Goal: Task Accomplishment & Management: Use online tool/utility

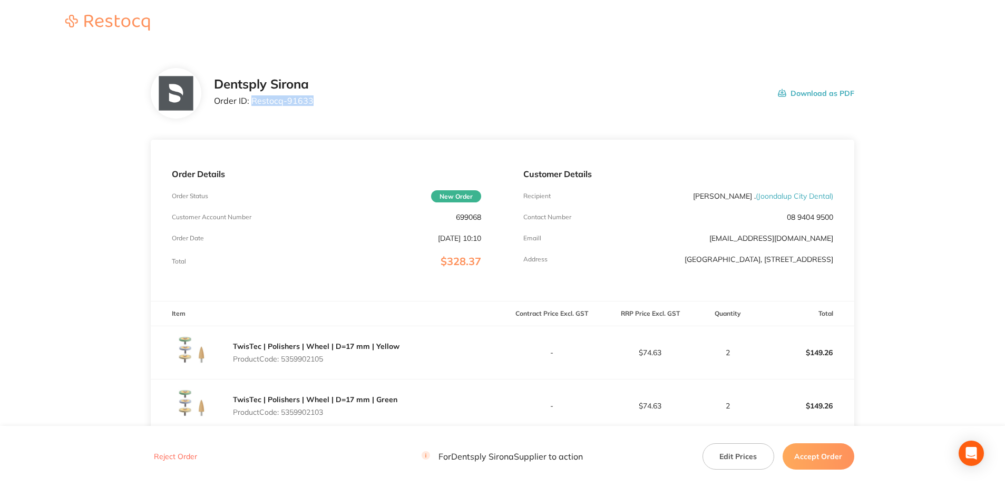
drag, startPoint x: 319, startPoint y: 110, endPoint x: 251, endPoint y: 105, distance: 67.7
click at [251, 105] on div "Dentsply Sirona Order ID: Restocq- 91633 Download as PDF" at bounding box center [502, 93] width 703 height 51
copy p "Restocq- 91633"
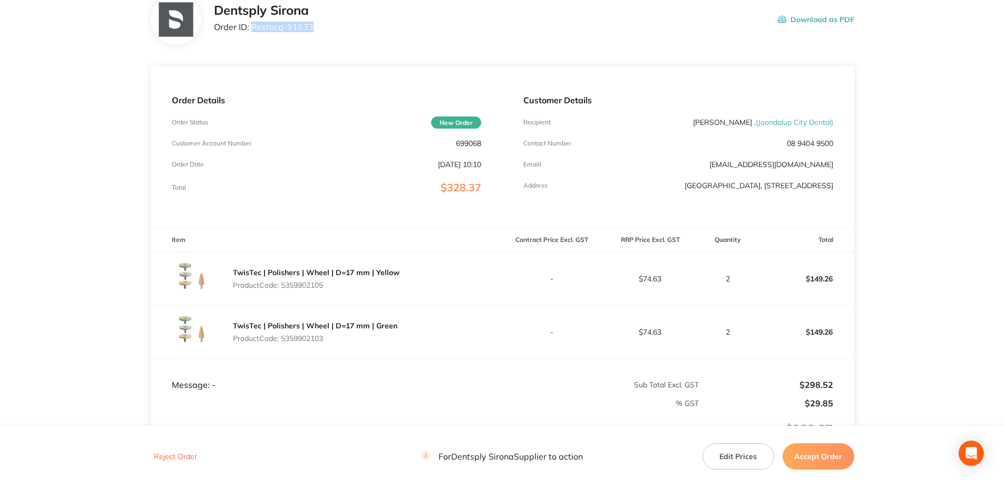
scroll to position [105, 0]
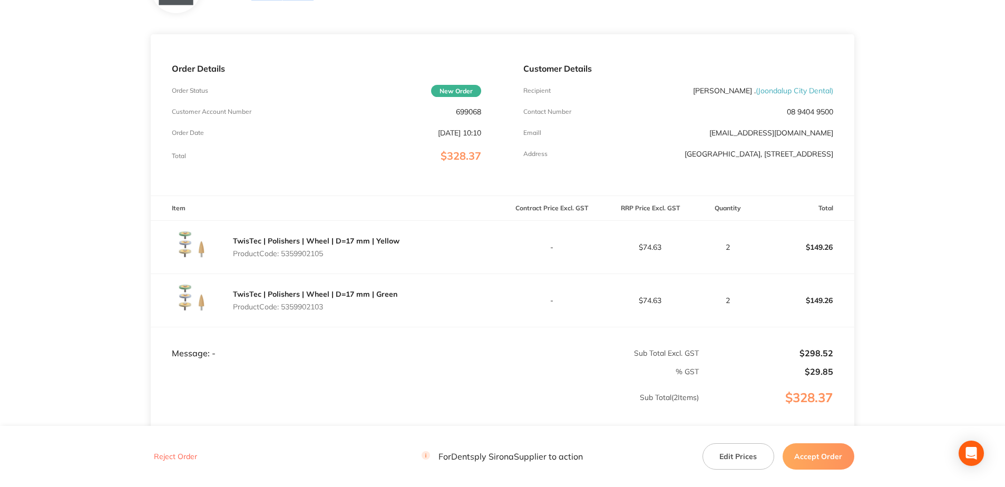
drag, startPoint x: 326, startPoint y: 311, endPoint x: 291, endPoint y: 299, distance: 36.7
click at [291, 299] on tbody "TwisTec | Polishers | Wheel | D=17 mm | Yellow Product Code: 5359902105 - $74.6…" at bounding box center [502, 273] width 703 height 106
drag, startPoint x: 291, startPoint y: 299, endPoint x: 356, endPoint y: 262, distance: 74.8
click at [390, 270] on div "TwisTec | Polishers | Wheel | D=17 mm | Yellow Product Code: 5359902105" at bounding box center [326, 247] width 351 height 53
drag, startPoint x: 317, startPoint y: 256, endPoint x: 285, endPoint y: 253, distance: 32.3
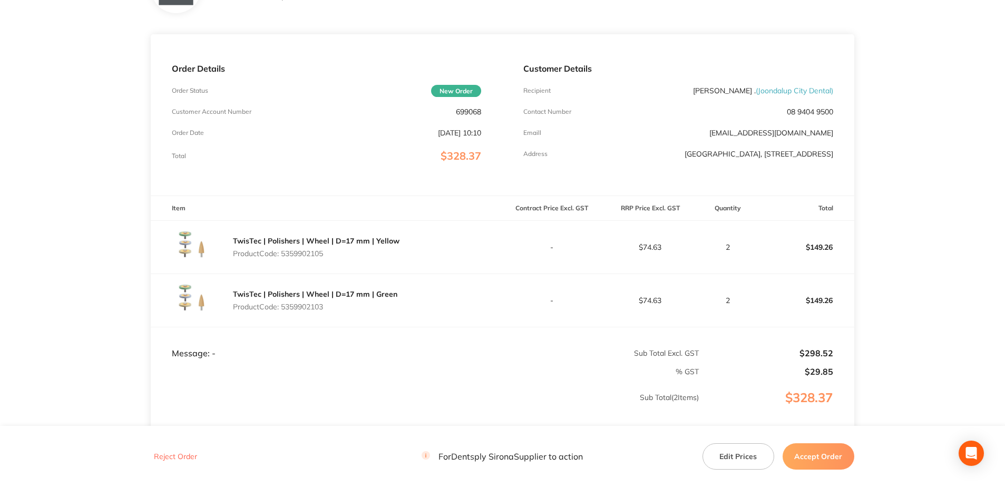
click at [285, 253] on p "Product Code: 5359902105" at bounding box center [316, 253] width 167 height 8
copy p "5359902105"
drag, startPoint x: 316, startPoint y: 307, endPoint x: 284, endPoint y: 307, distance: 32.1
click at [284, 307] on p "Product Code: 5359902103" at bounding box center [315, 306] width 164 height 8
copy p "5359902103"
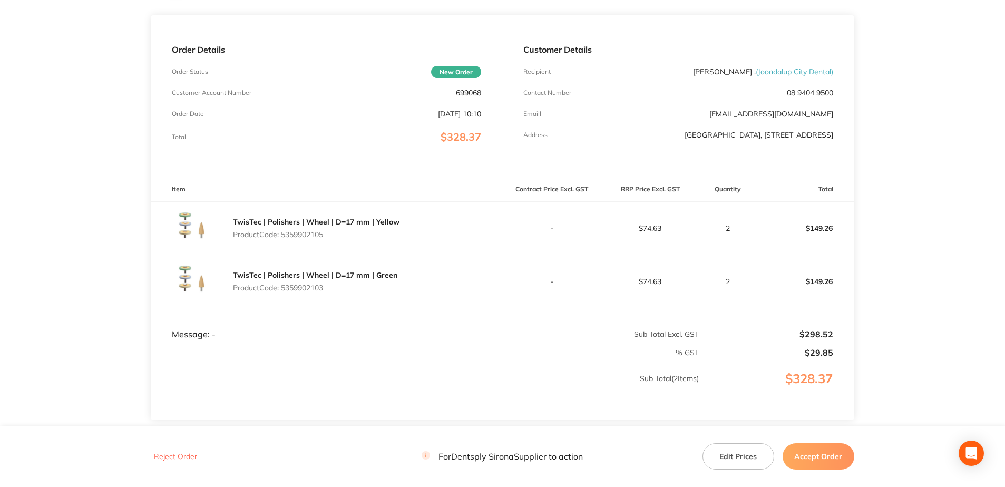
scroll to position [158, 0]
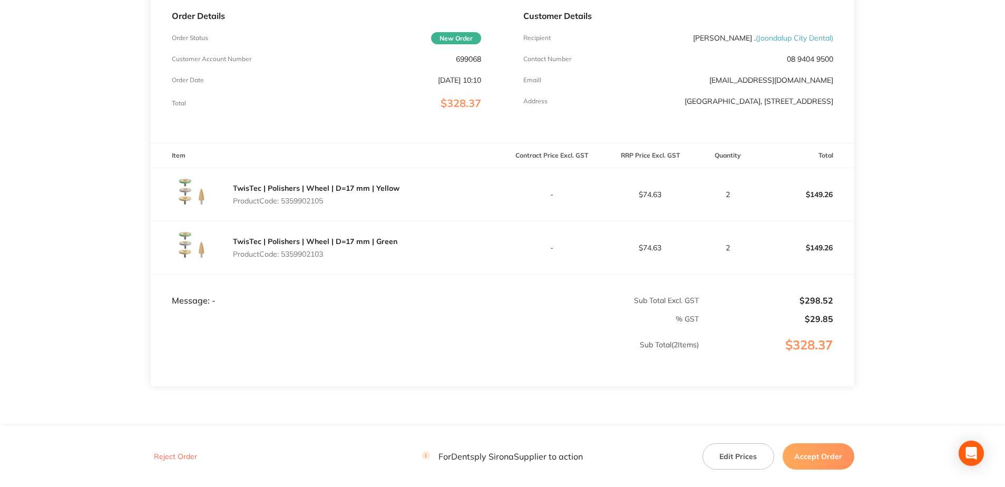
click at [494, 448] on button "Accept Order" at bounding box center [819, 456] width 72 height 26
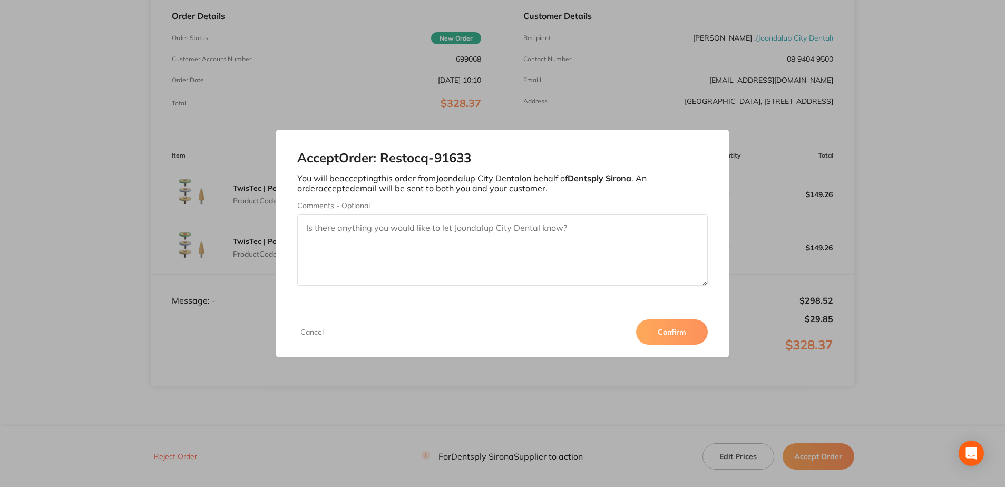
click at [494, 339] on button "Confirm" at bounding box center [672, 331] width 72 height 25
